Goal: Information Seeking & Learning: Learn about a topic

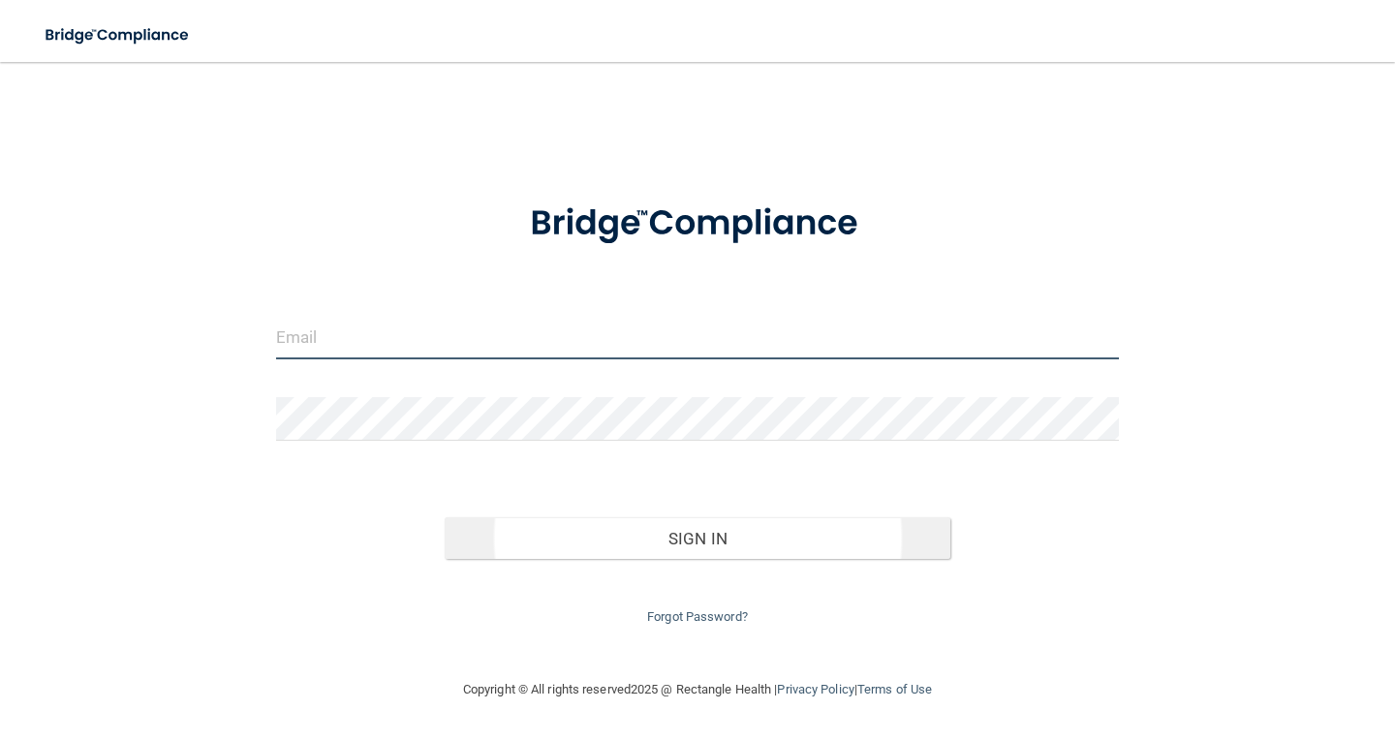
type input "[EMAIL_ADDRESS][DOMAIN_NAME]"
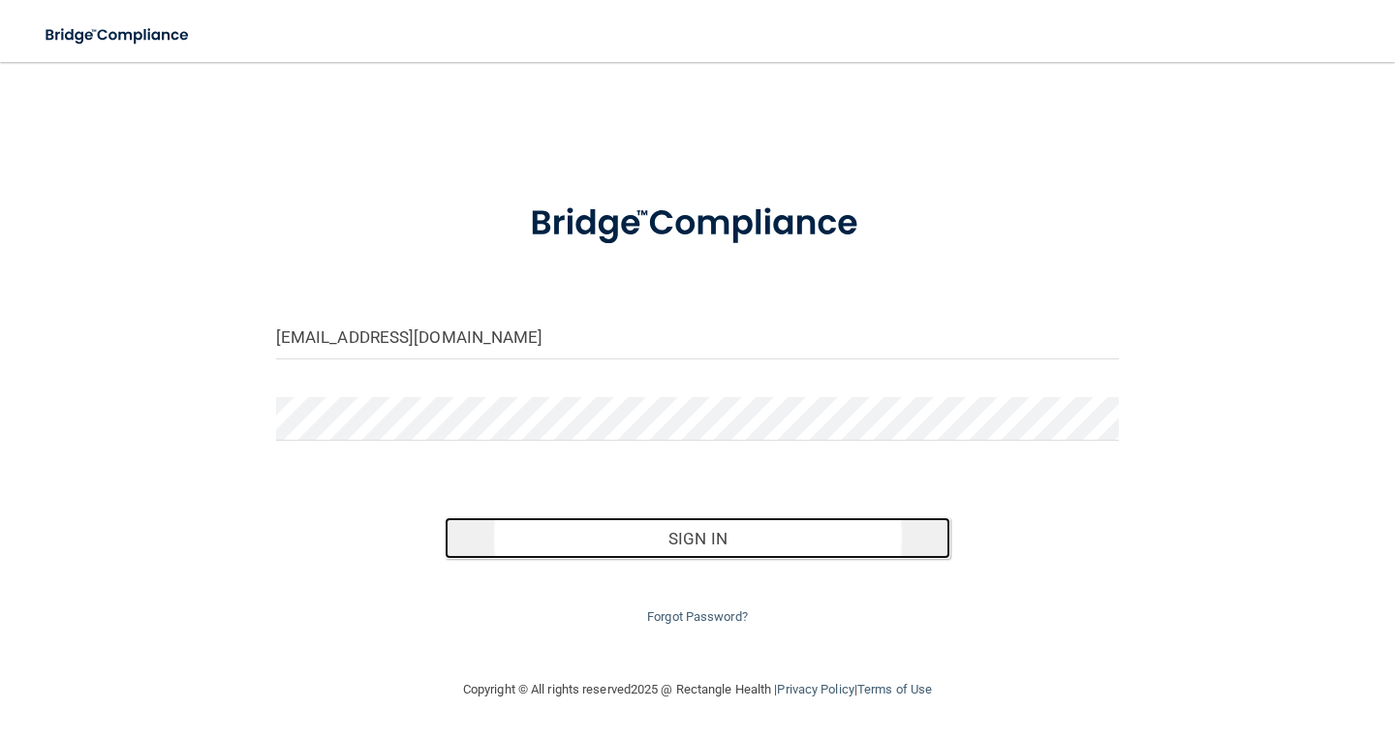
click at [744, 538] on button "Sign In" at bounding box center [698, 538] width 506 height 43
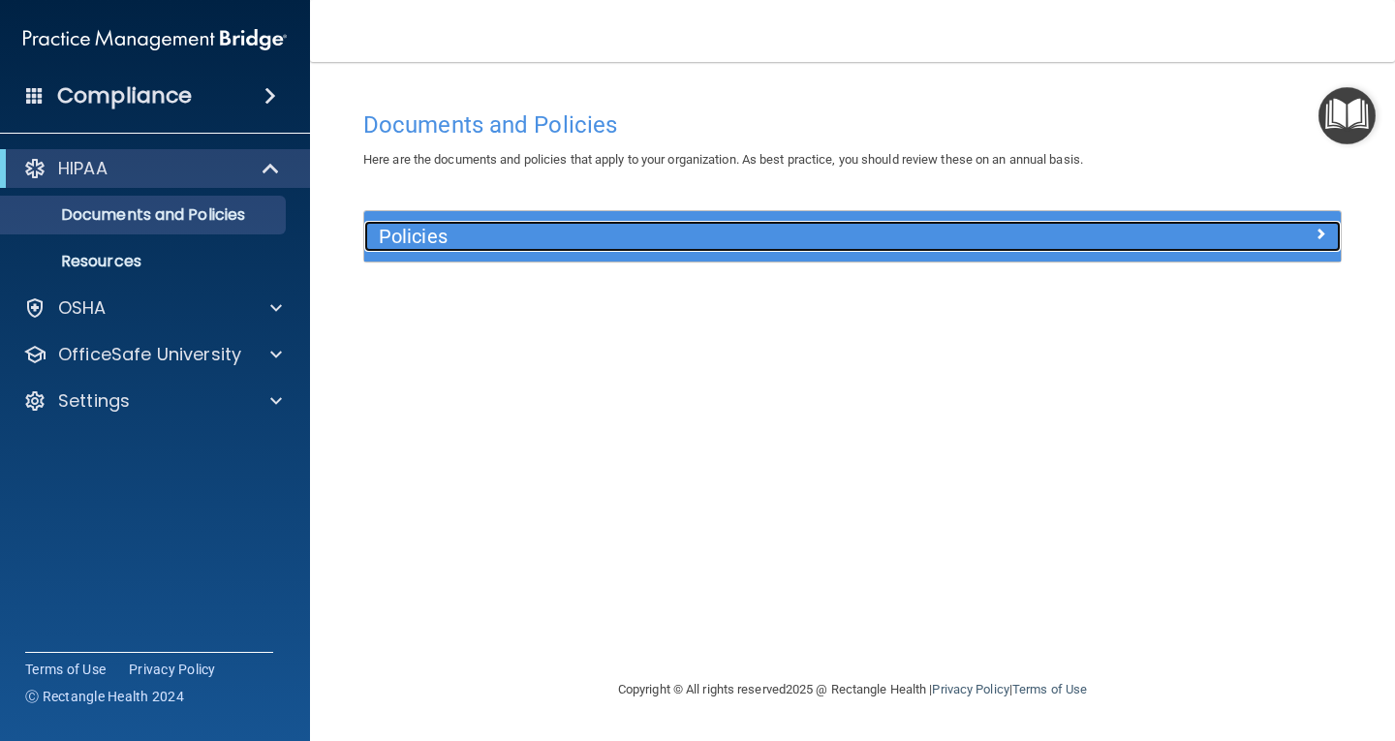
click at [1292, 243] on div at bounding box center [1218, 232] width 244 height 23
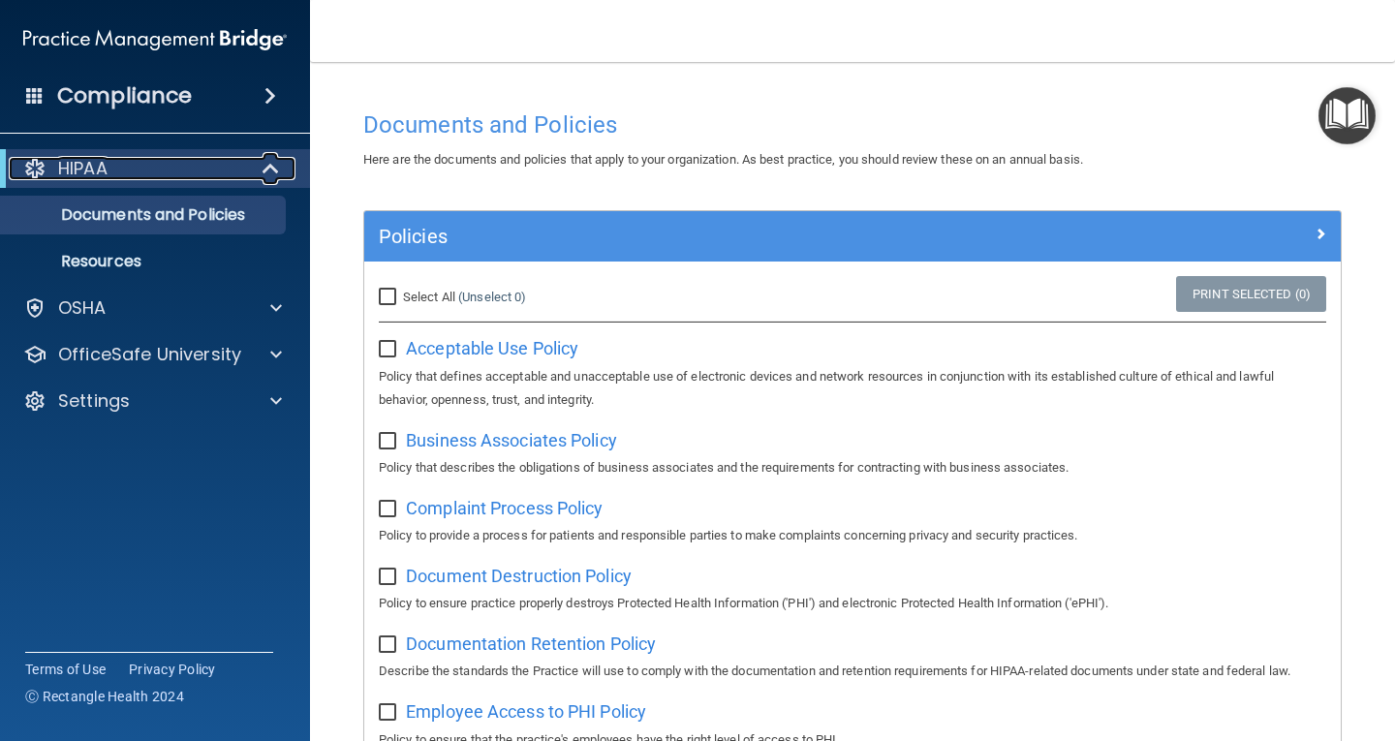
click at [175, 168] on div "HIPAA" at bounding box center [128, 168] width 239 height 23
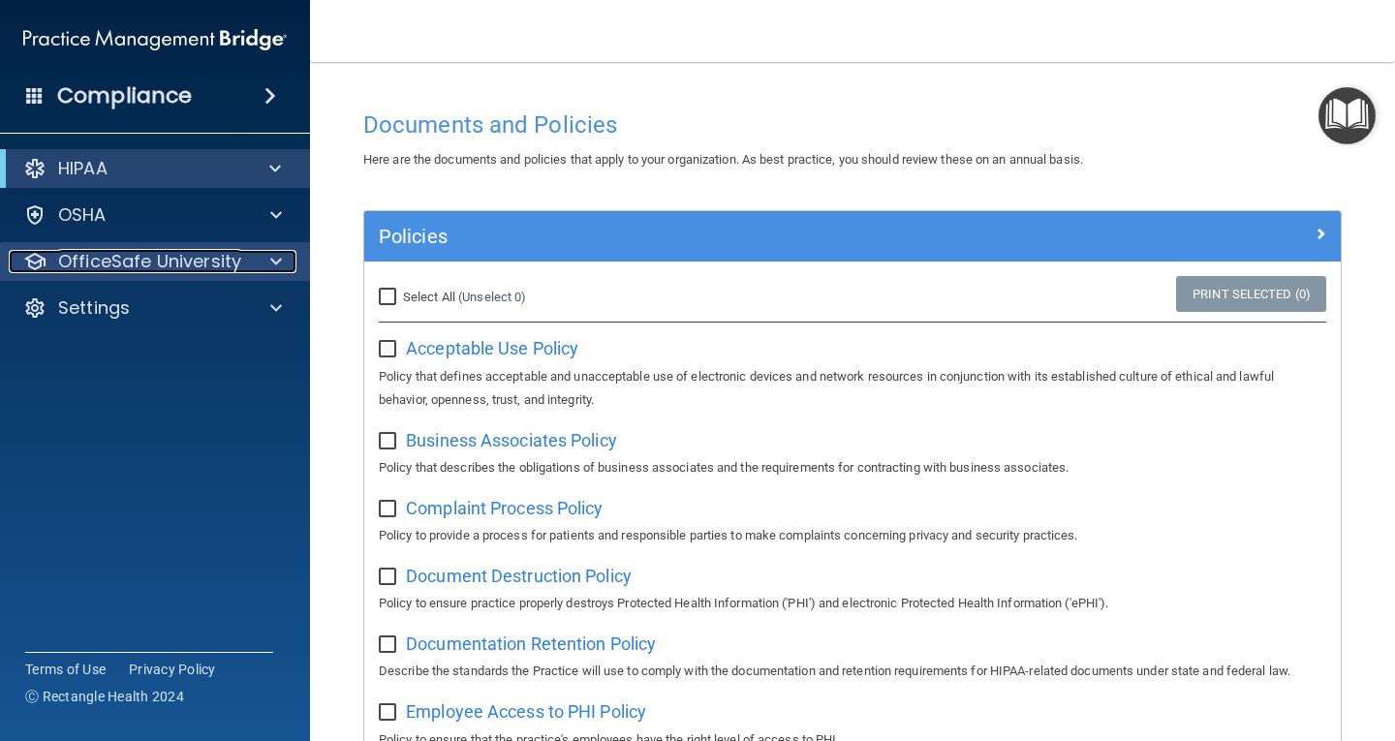
click at [187, 253] on p "OfficeSafe University" at bounding box center [149, 261] width 183 height 23
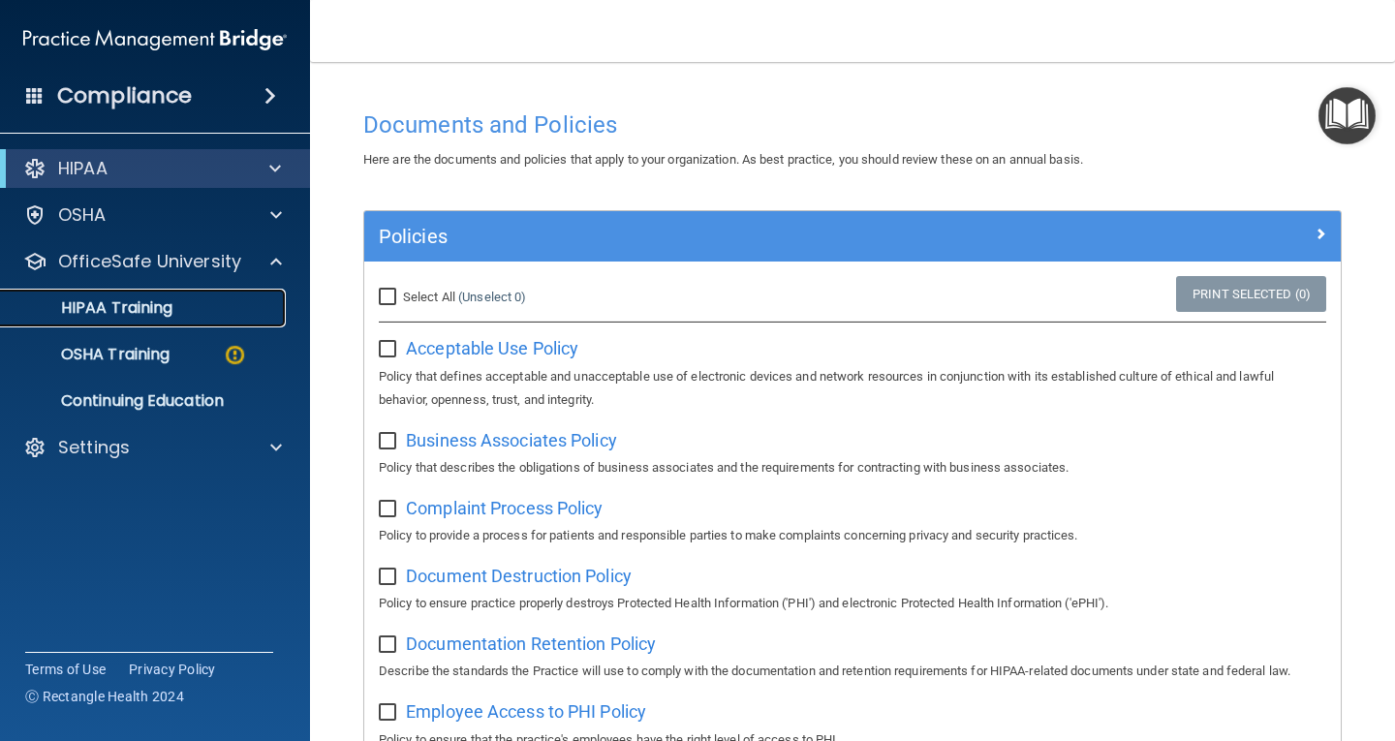
click at [140, 303] on p "HIPAA Training" at bounding box center [93, 307] width 160 height 19
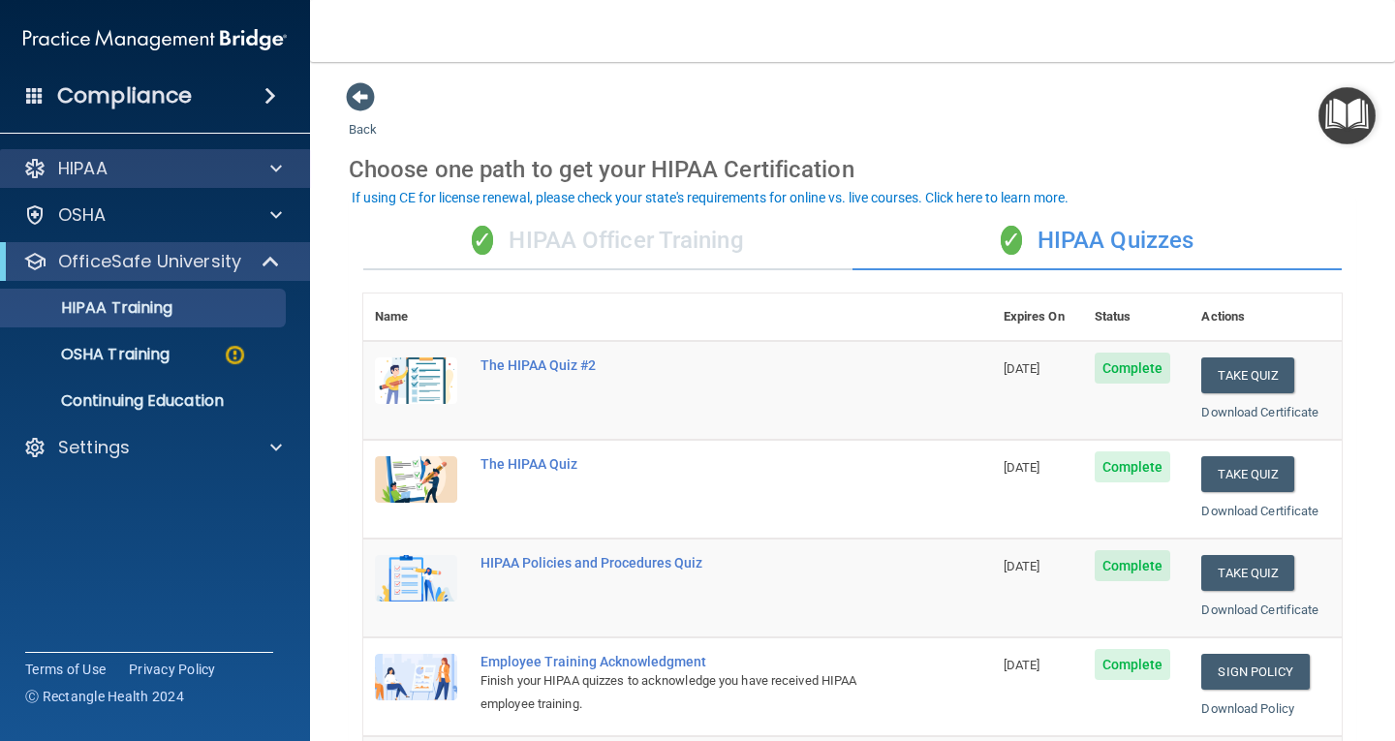
click at [163, 182] on div "HIPAA" at bounding box center [155, 168] width 311 height 39
click at [536, 252] on div "✓ HIPAA Officer Training" at bounding box center [607, 241] width 489 height 58
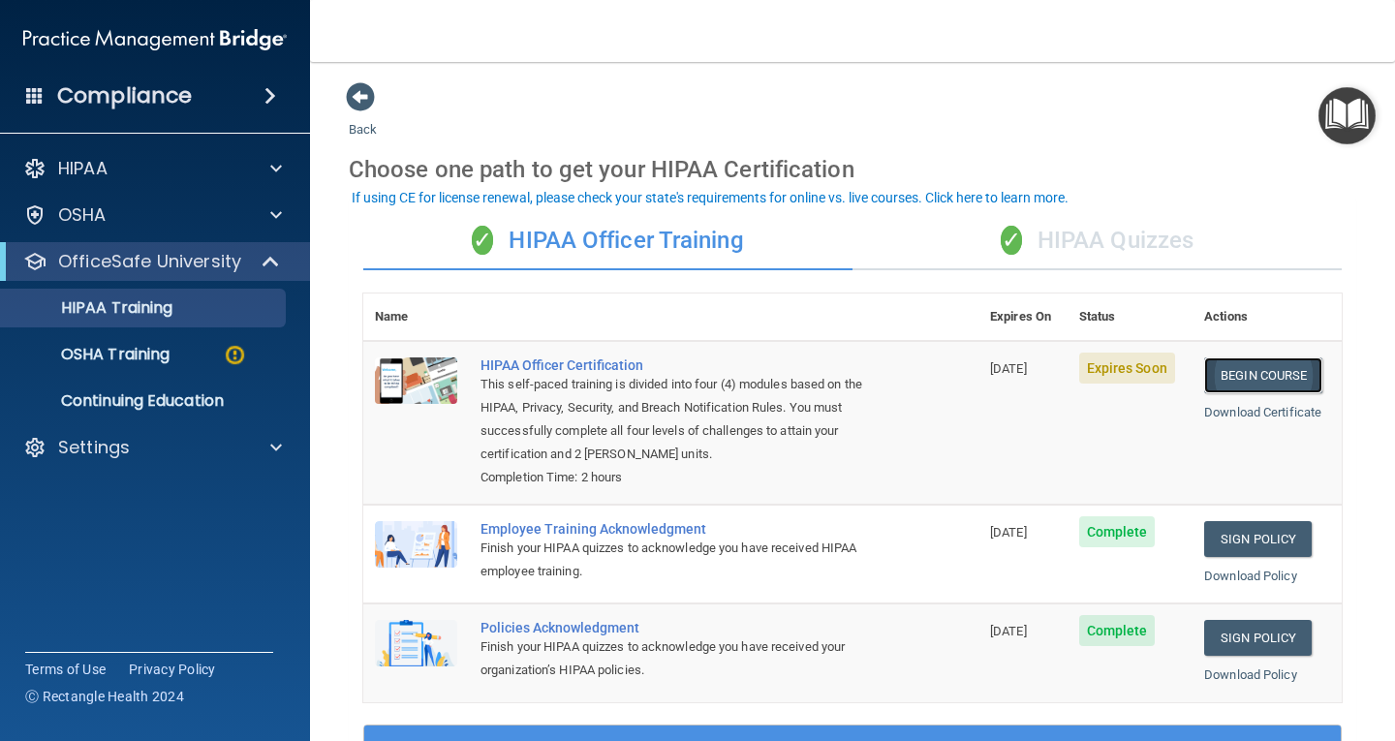
click at [1249, 376] on link "Begin Course" at bounding box center [1263, 375] width 118 height 36
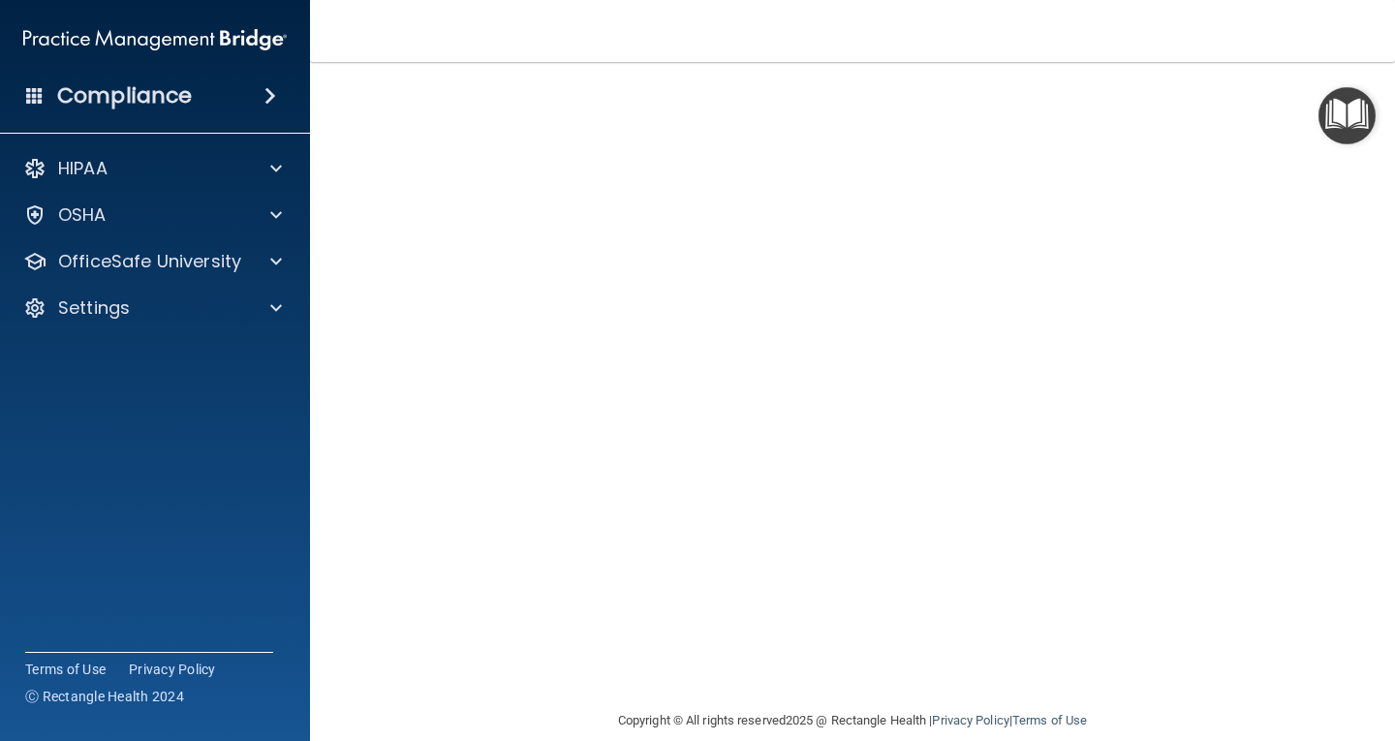
scroll to position [97, 0]
